Goal: Navigation & Orientation: Find specific page/section

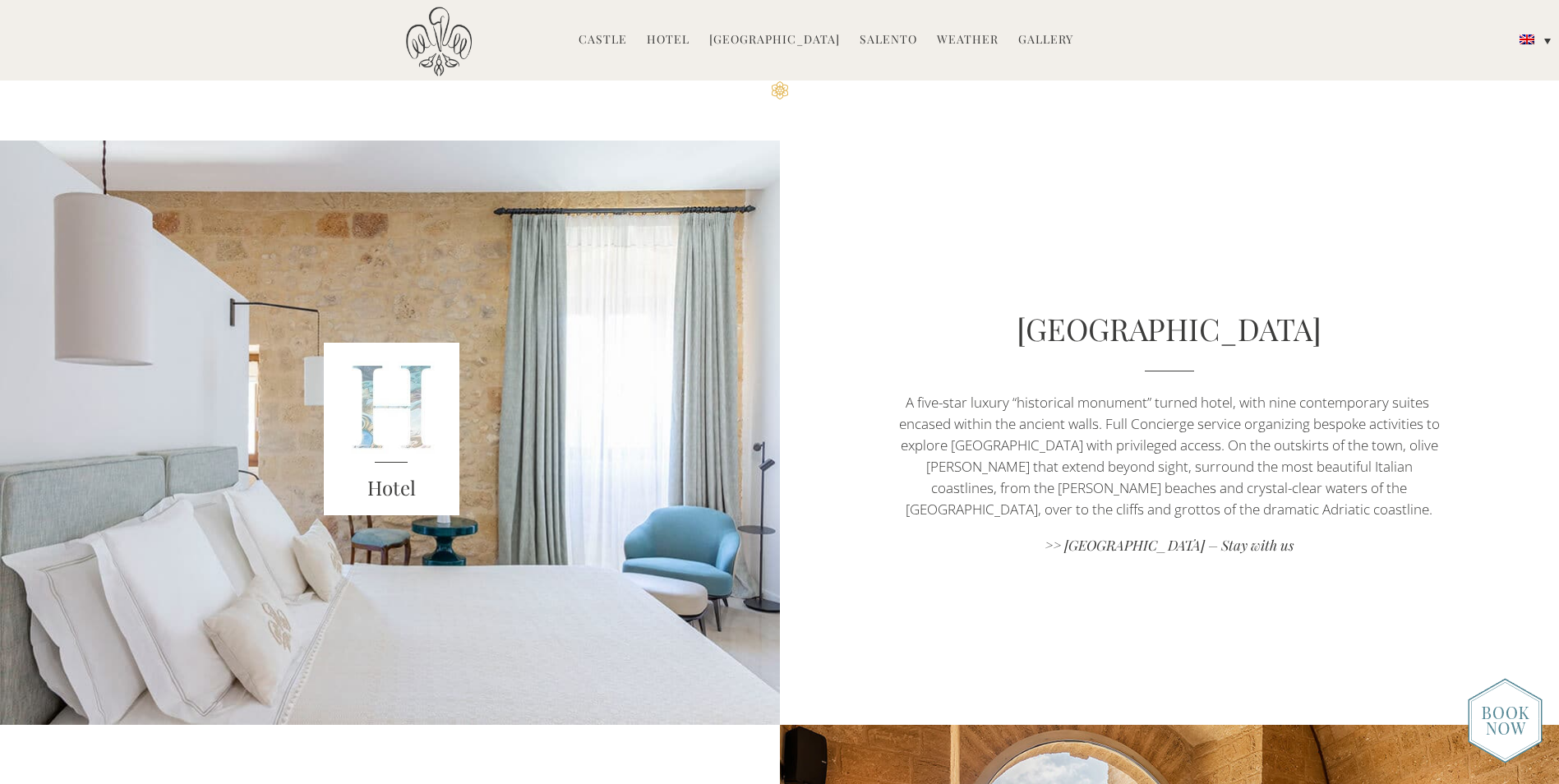
scroll to position [657, 0]
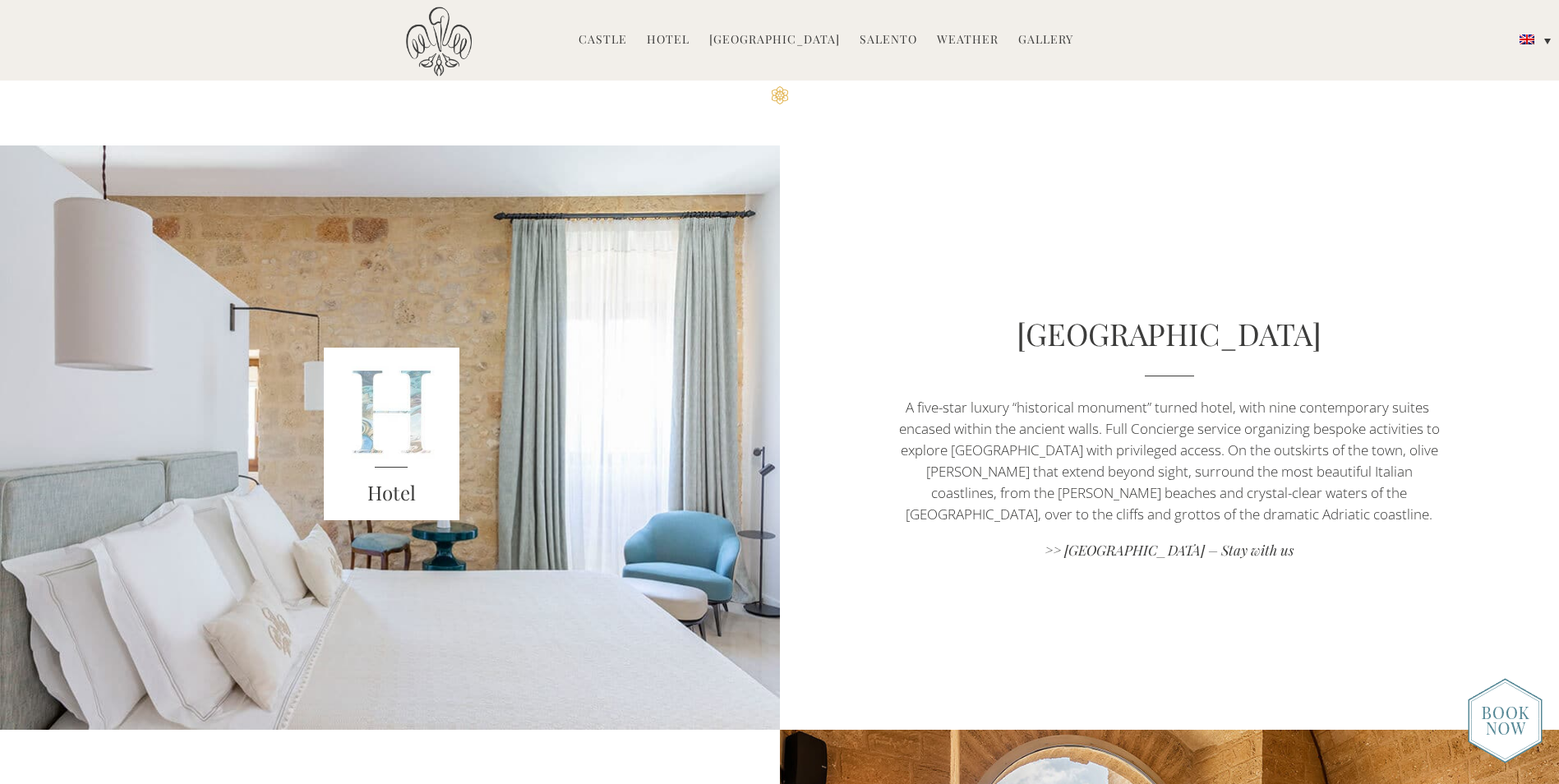
click at [615, 39] on link "Castle" at bounding box center [603, 40] width 49 height 19
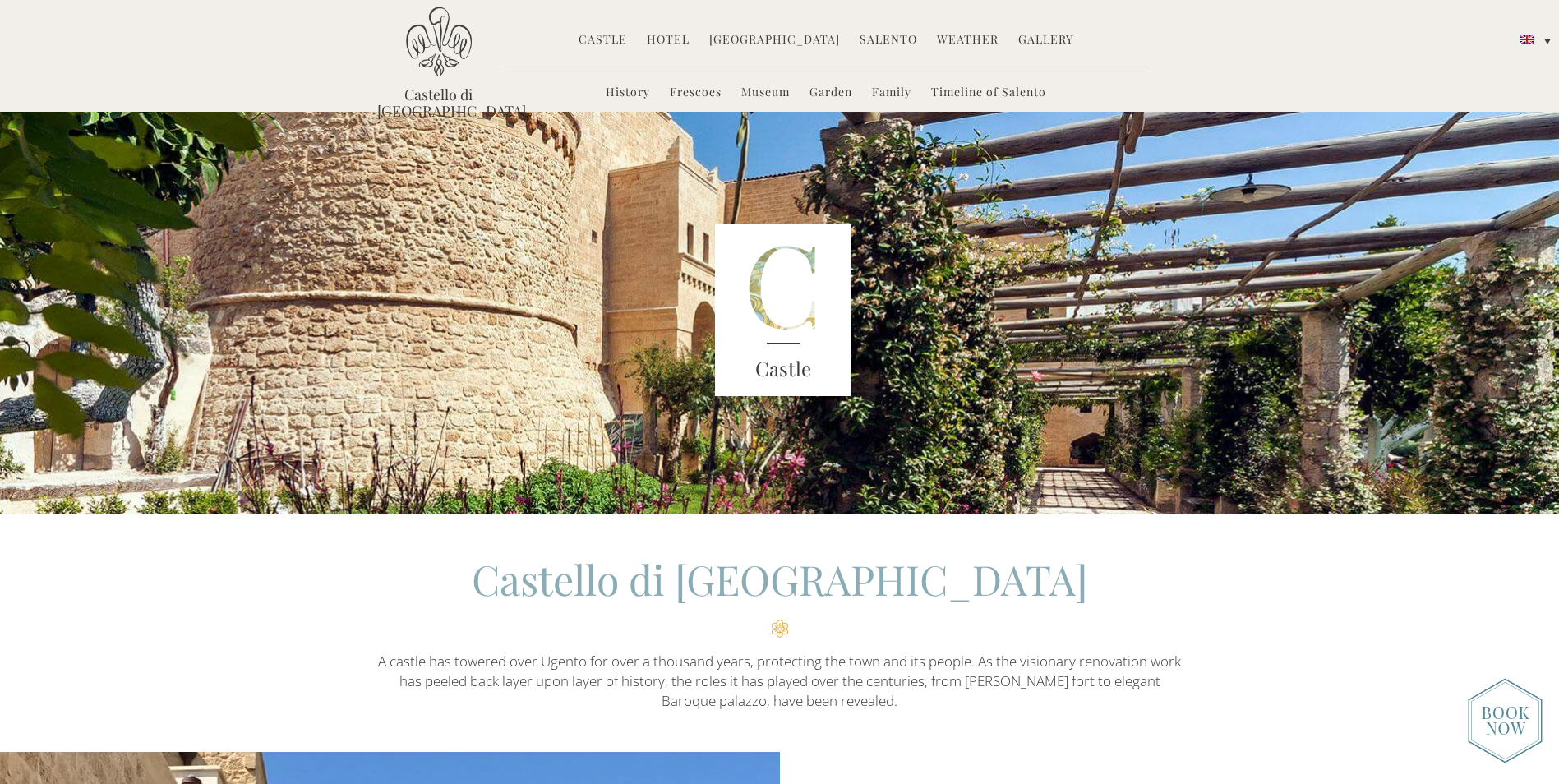
click at [678, 42] on link "Hotel" at bounding box center [668, 40] width 43 height 19
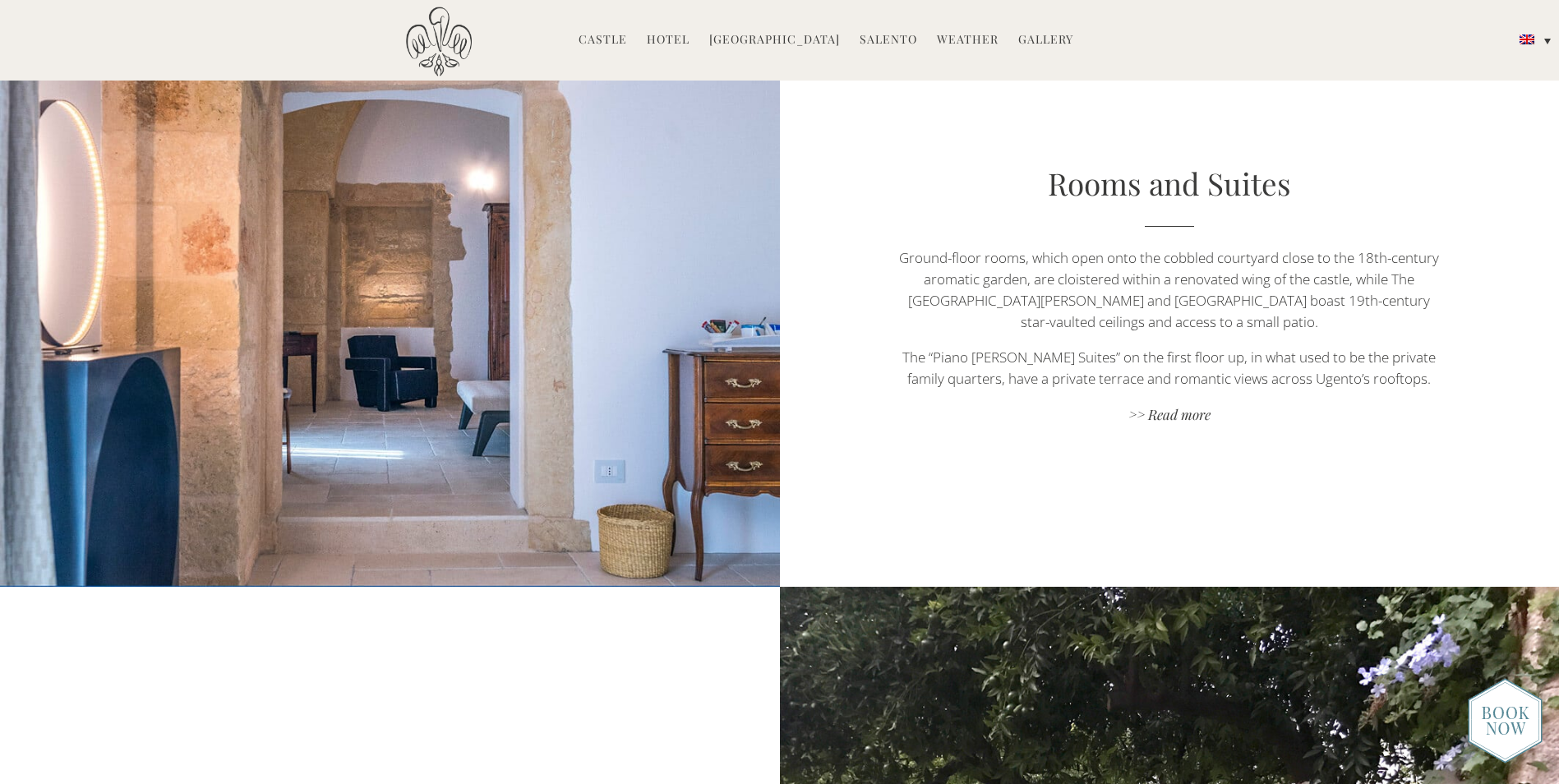
scroll to position [1068, 0]
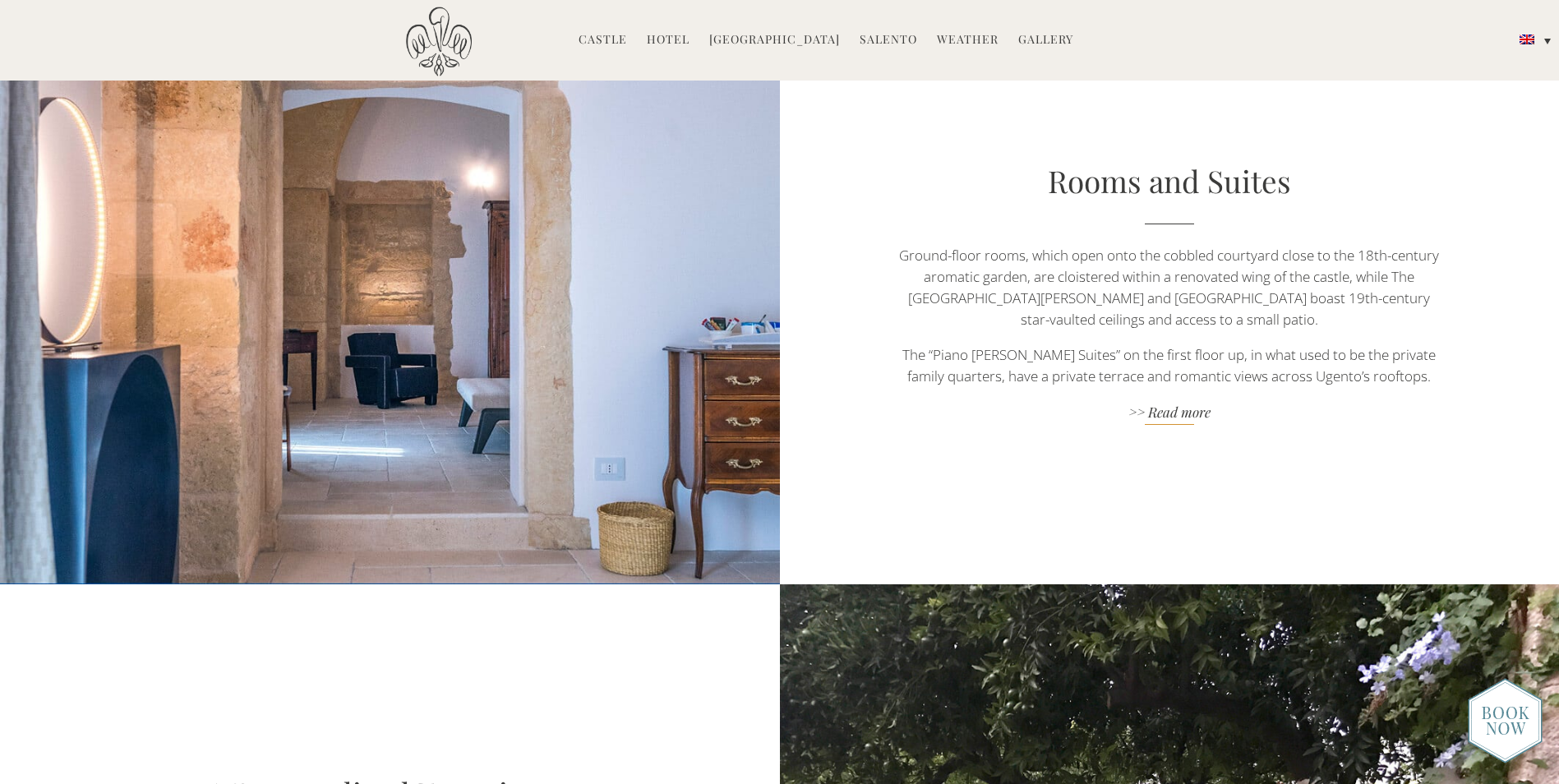
click at [1184, 402] on link ">> Read more" at bounding box center [1169, 413] width 546 height 22
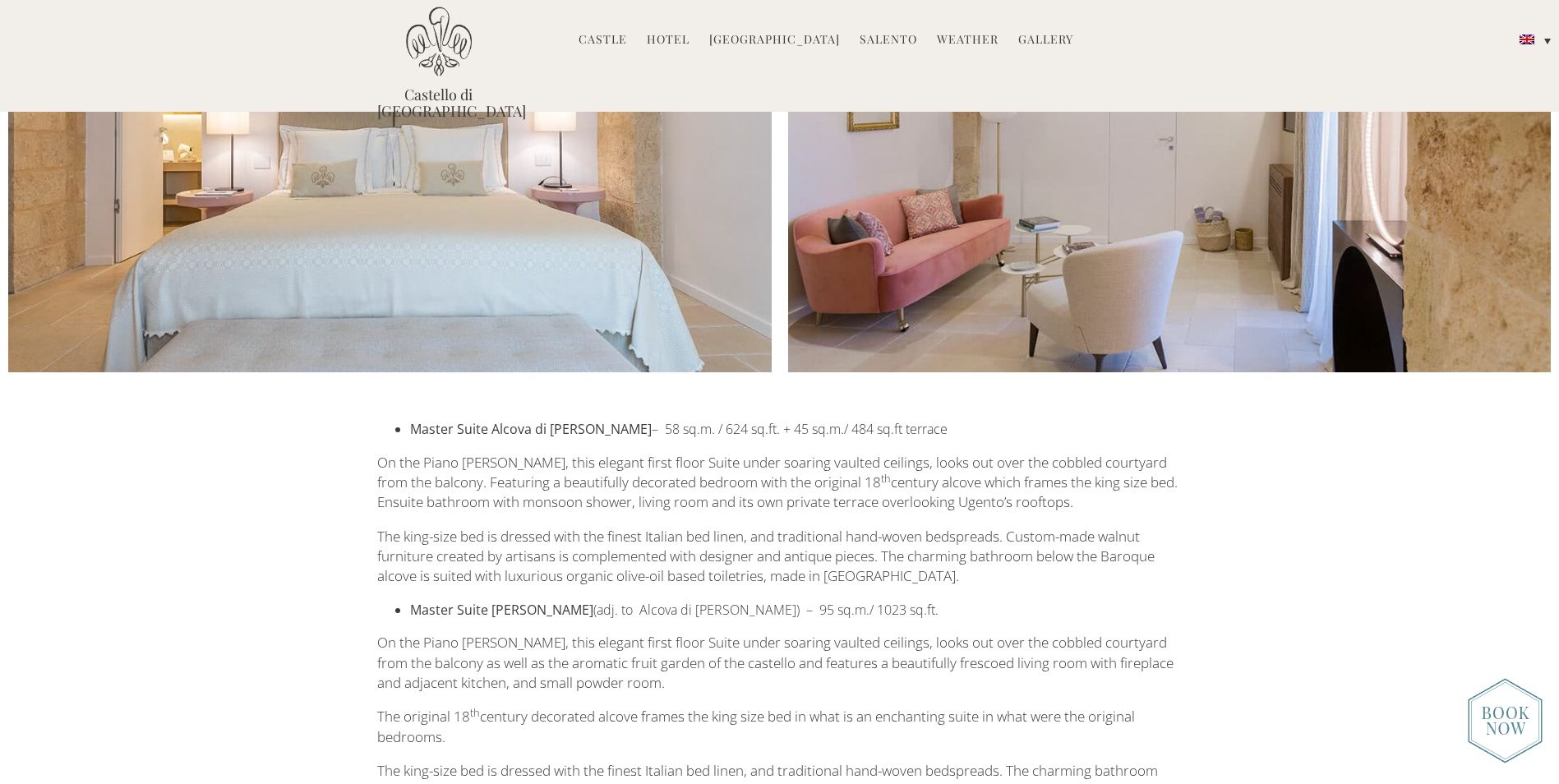
scroll to position [2711, 0]
